Goal: Transaction & Acquisition: Purchase product/service

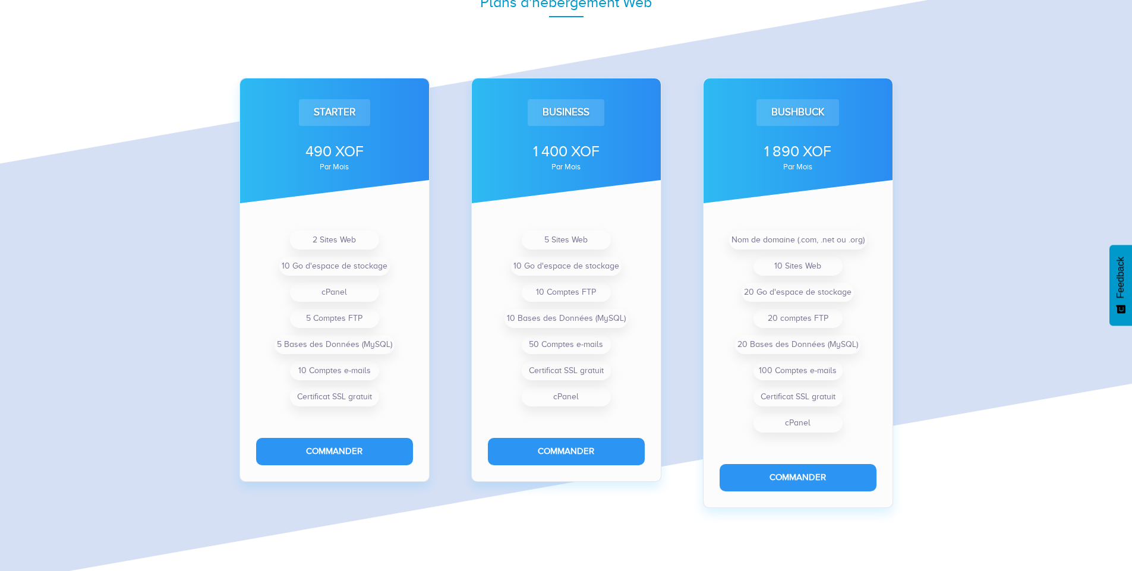
scroll to position [844, 0]
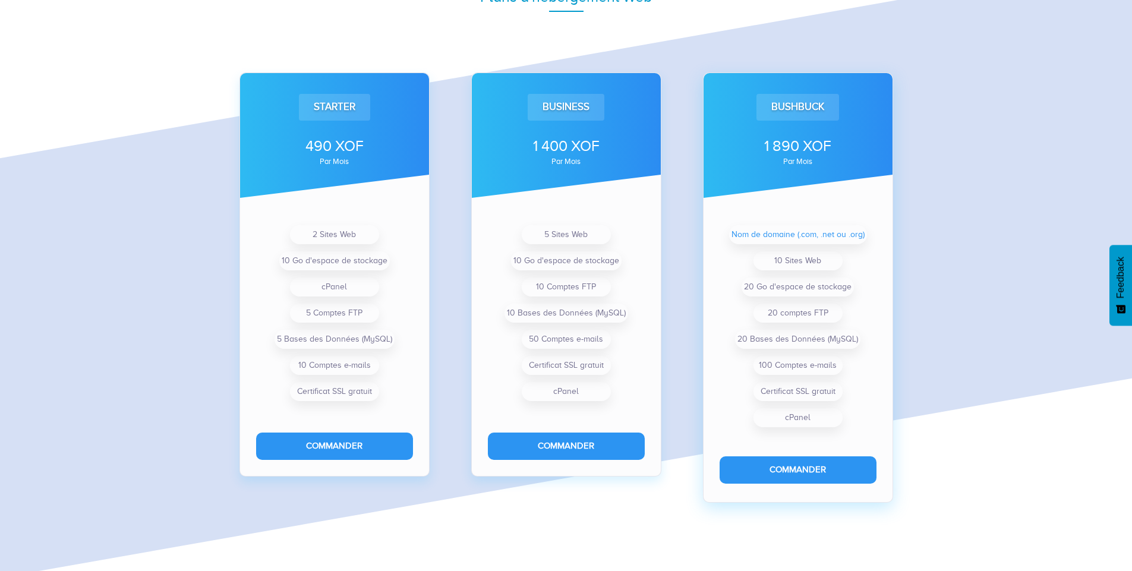
click at [773, 235] on li "Nom de domaine (.com, .net ou .org)" at bounding box center [798, 234] width 138 height 19
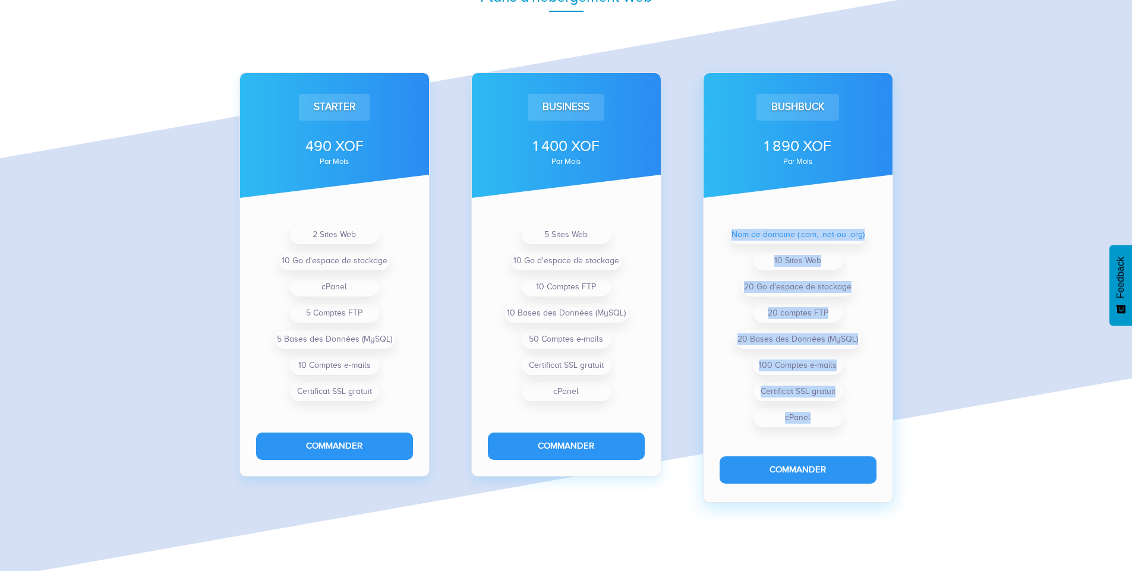
click at [773, 235] on li "Nom de domaine (.com, .net ou .org)" at bounding box center [798, 234] width 138 height 19
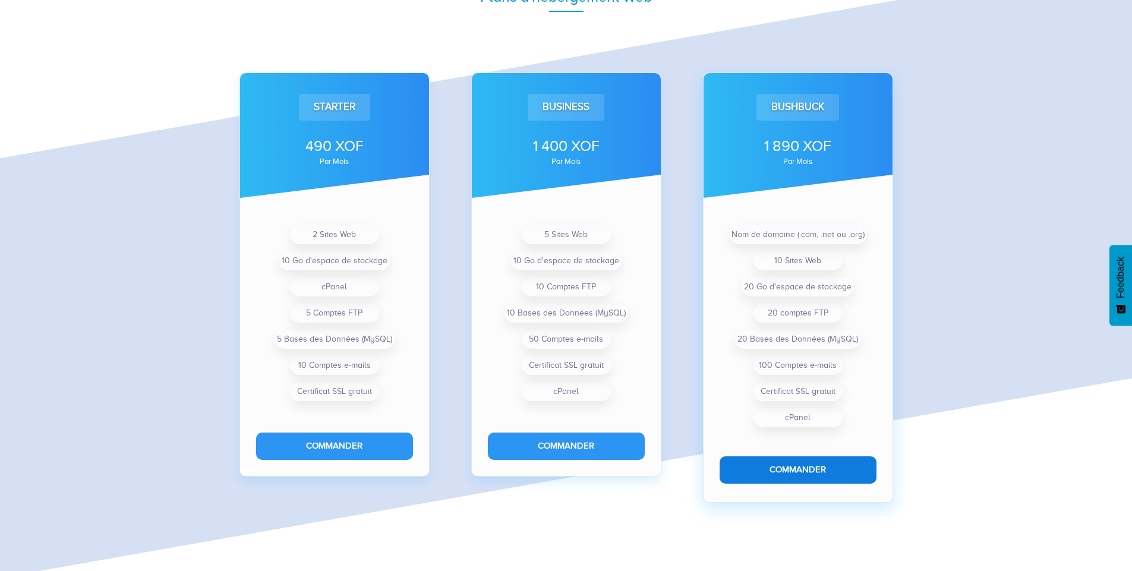
click at [784, 466] on button "Commander" at bounding box center [798, 469] width 157 height 27
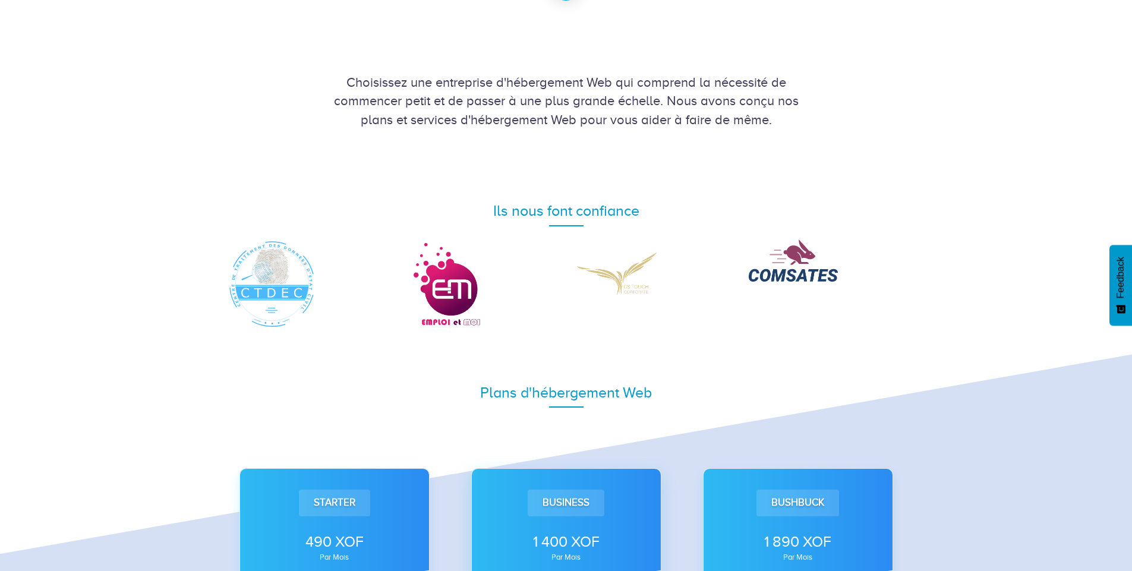
scroll to position [416, 0]
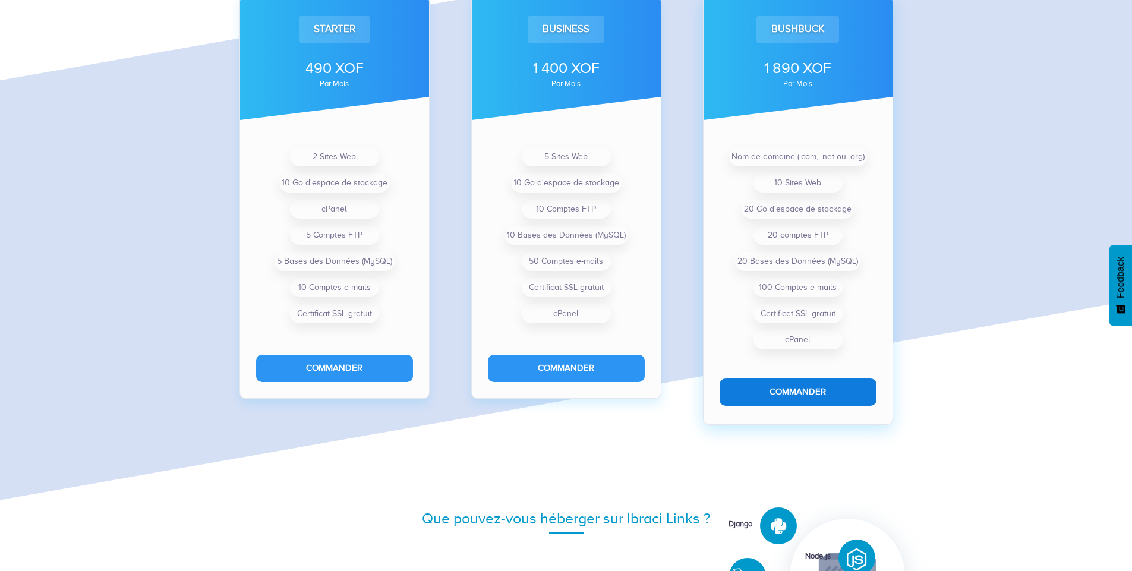
scroll to position [951, 0]
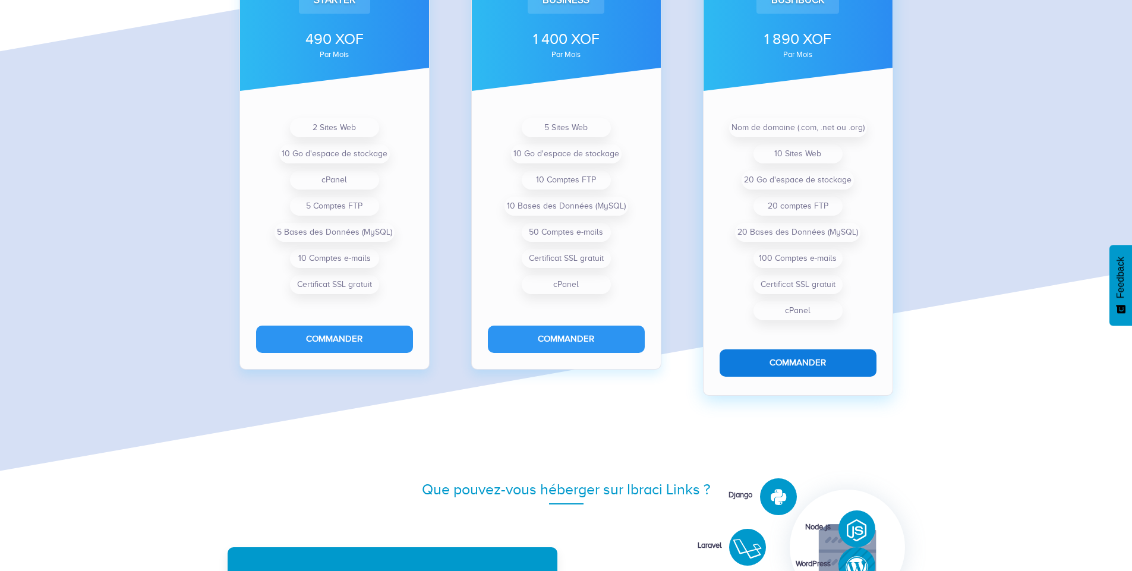
click at [781, 363] on button "Commander" at bounding box center [798, 362] width 157 height 27
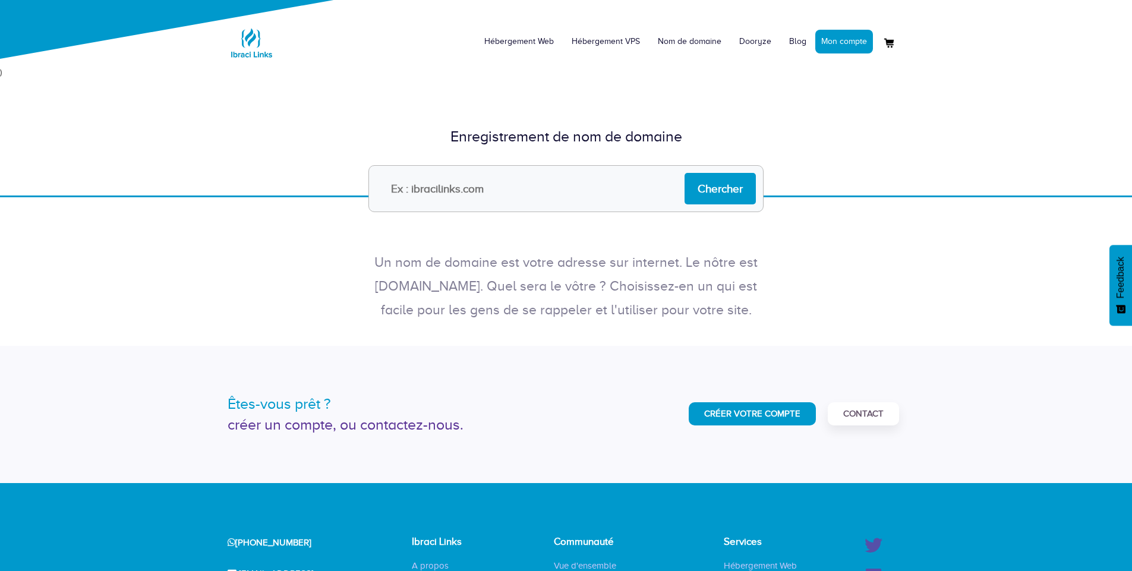
click at [400, 195] on input "text" at bounding box center [565, 188] width 395 height 47
click at [509, 193] on input "machines-et-equipements.com" at bounding box center [565, 188] width 395 height 47
type input "machines-et-equipements.com"
click at [727, 193] on input "Chercher" at bounding box center [719, 188] width 71 height 31
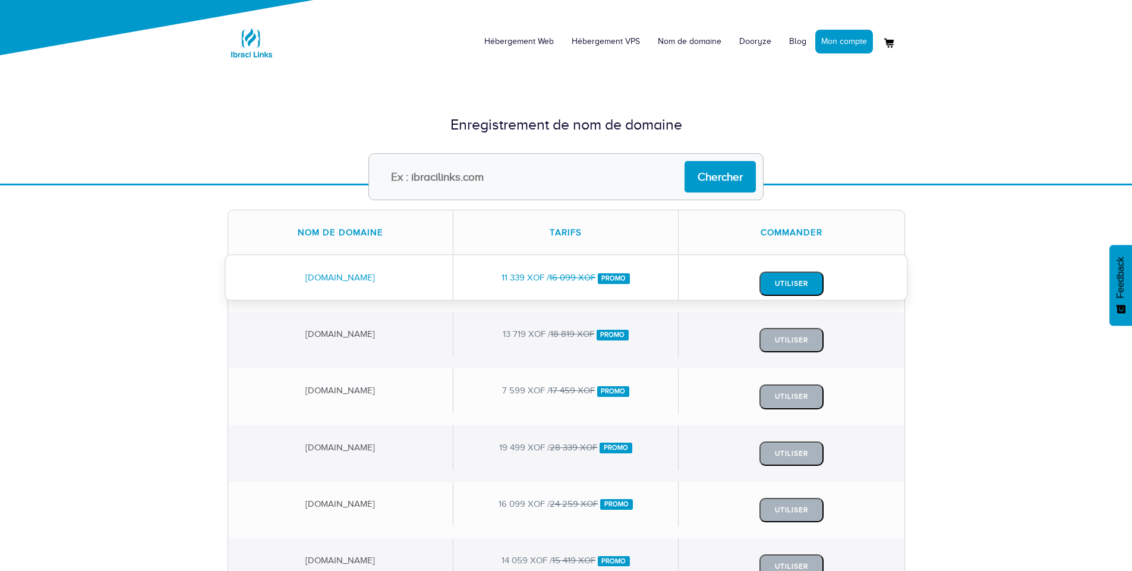
click at [772, 282] on button "Utiliser" at bounding box center [791, 284] width 64 height 24
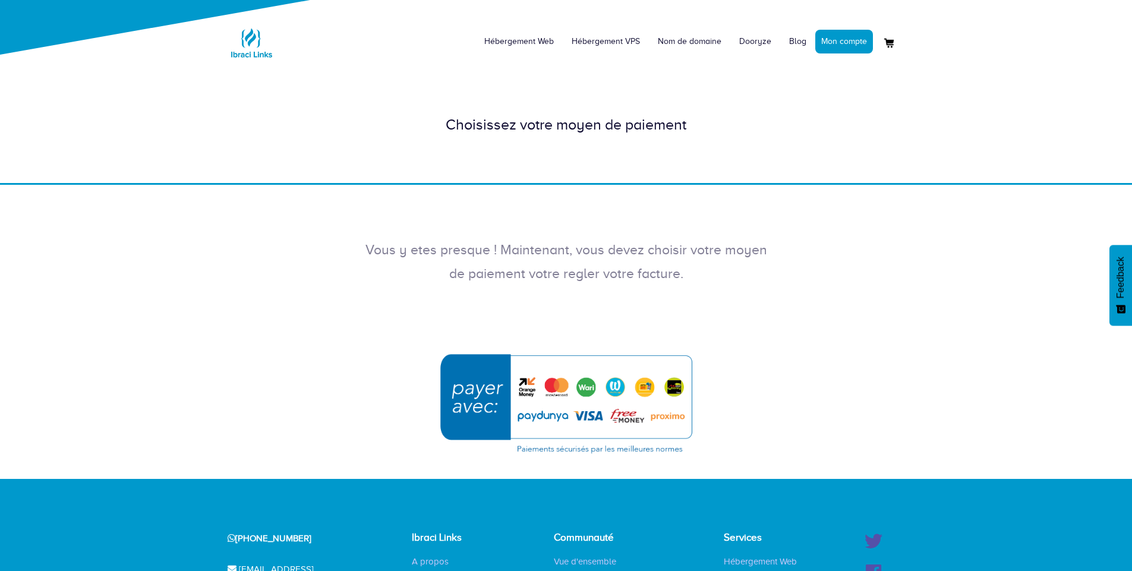
click at [504, 127] on div "Choisissez votre moyen de paiement" at bounding box center [566, 124] width 677 height 21
click at [553, 389] on img "submit" at bounding box center [566, 403] width 267 height 115
